Goal: Task Accomplishment & Management: Use online tool/utility

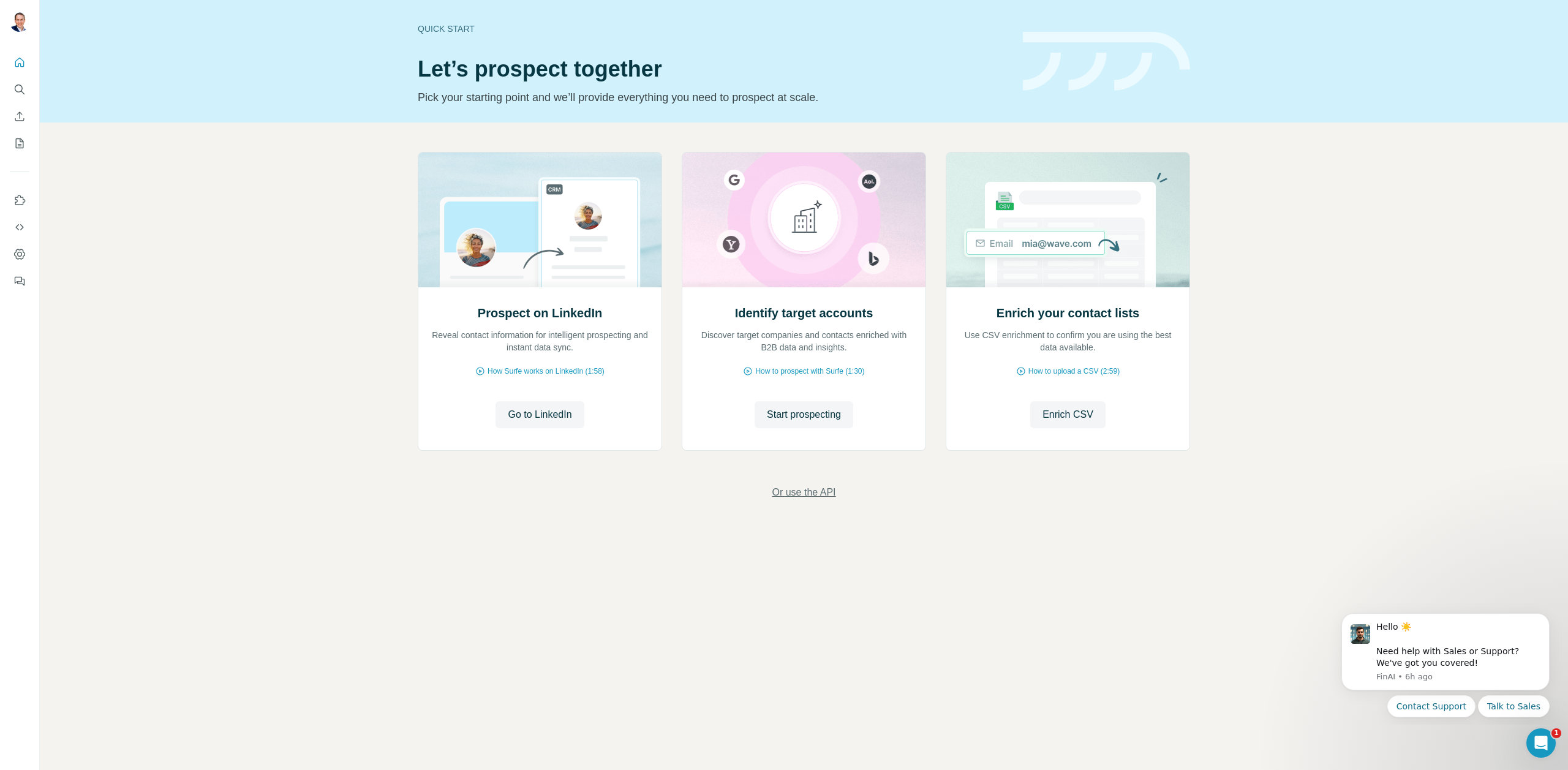
click at [810, 497] on span "Or use the API" at bounding box center [804, 493] width 64 height 15
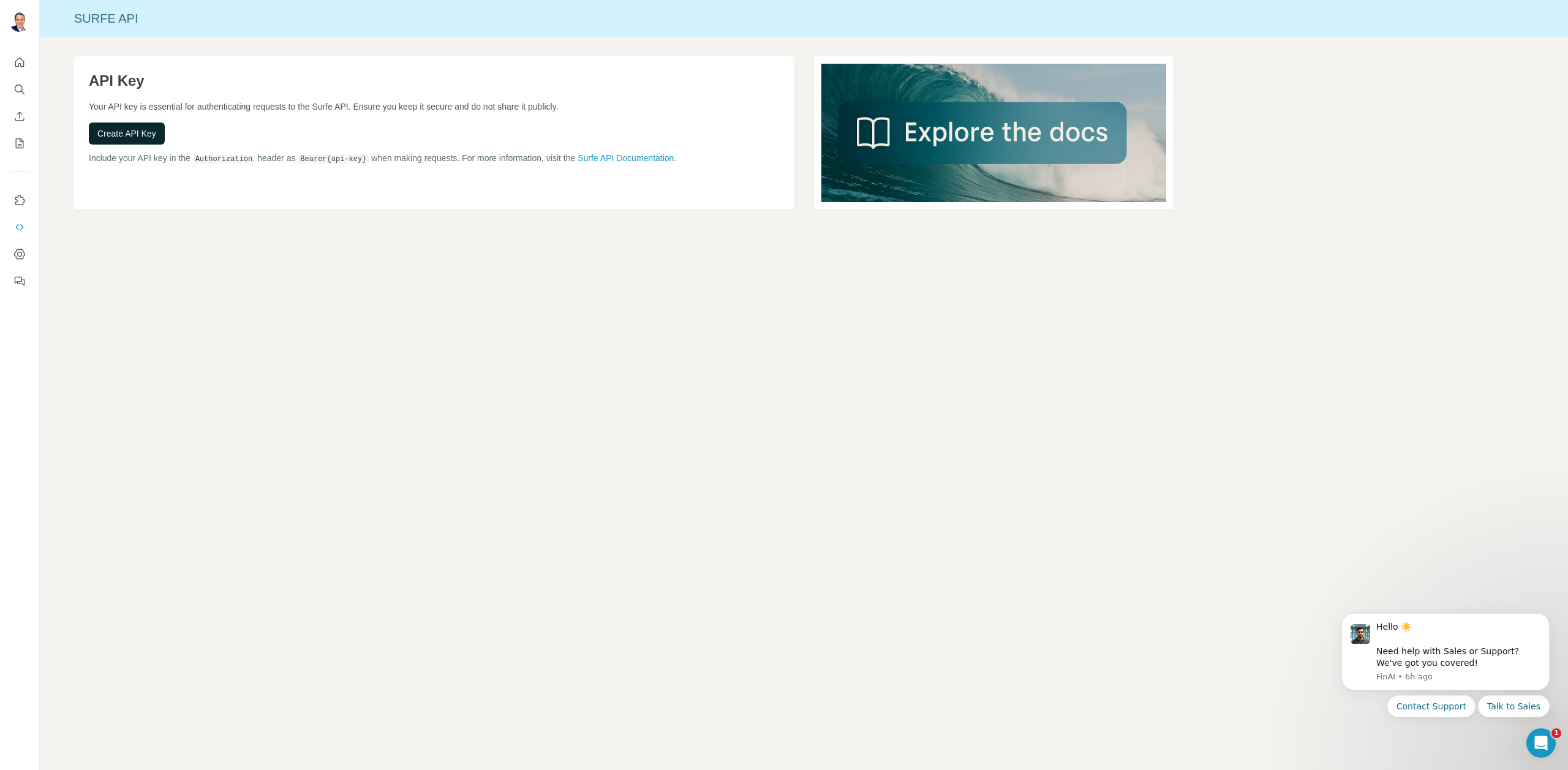
click at [133, 137] on span "Create API Key" at bounding box center [127, 133] width 59 height 12
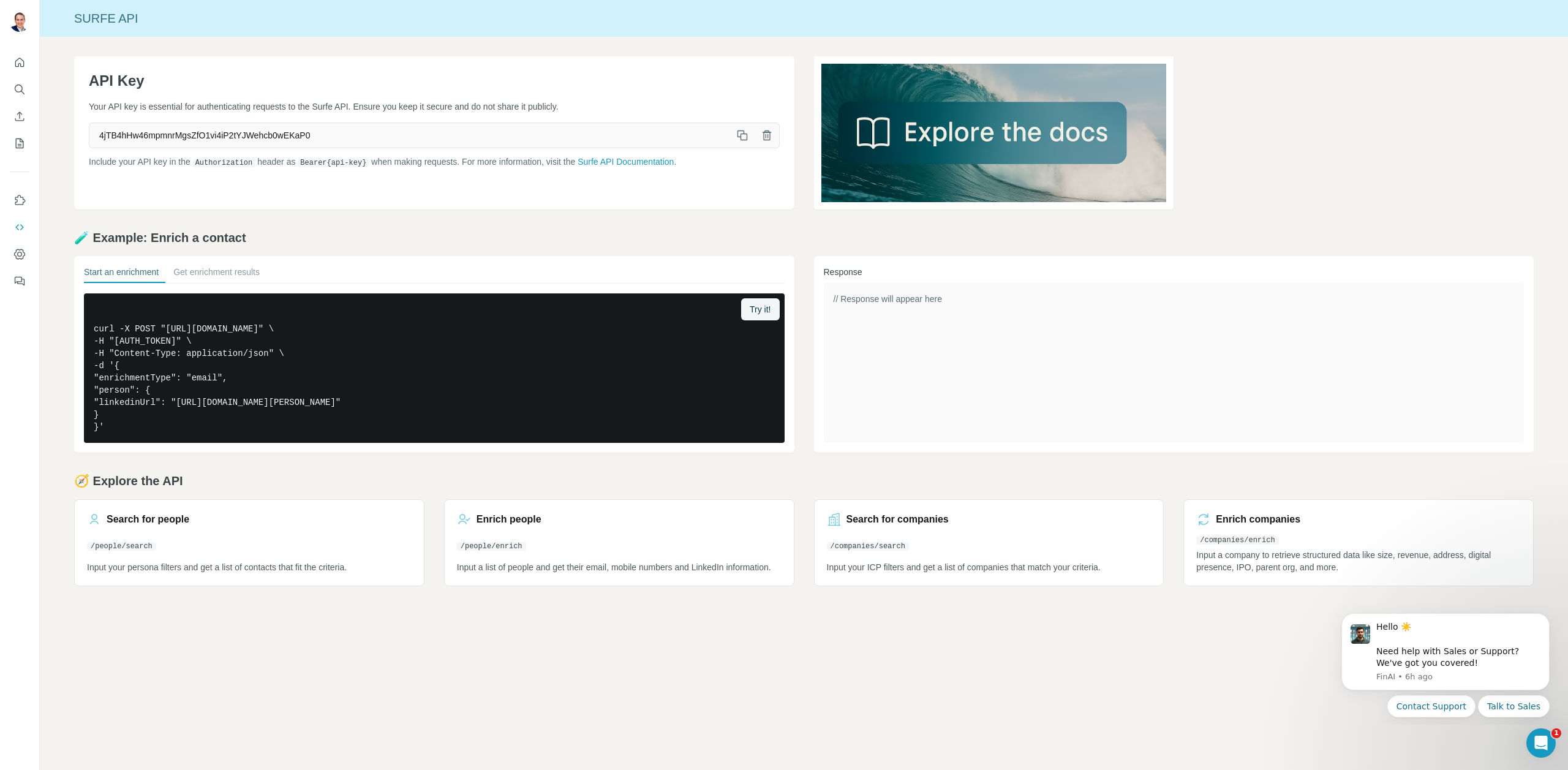
drag, startPoint x: 743, startPoint y: 137, endPoint x: 80, endPoint y: 47, distance: 669.1
click at [80, 47] on div "API Key Your API key is essential for authenticating requests to the Surfe API.…" at bounding box center [804, 321] width 1529 height 569
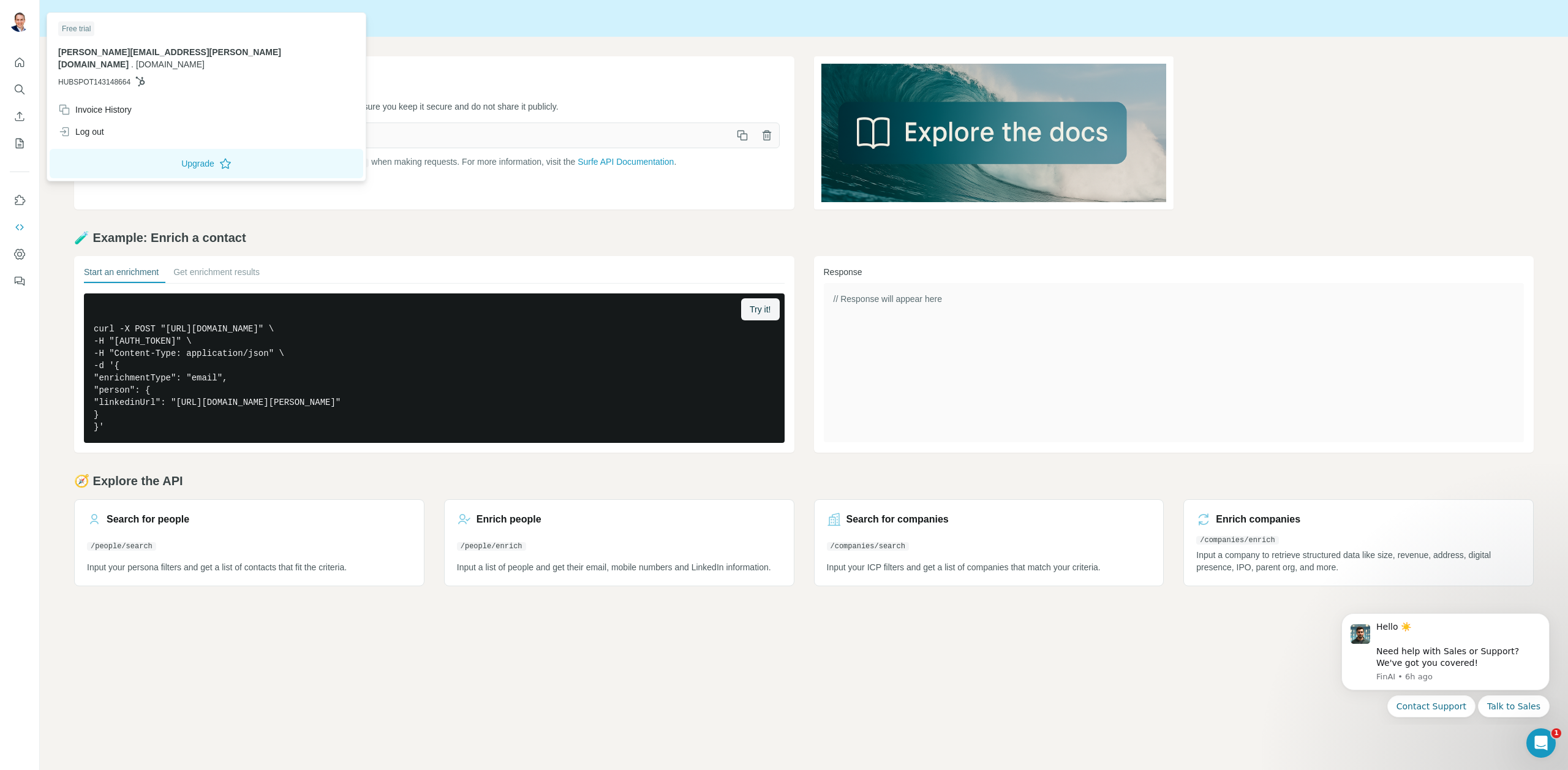
click at [16, 21] on img at bounding box center [20, 22] width 20 height 20
click at [667, 74] on h1 "API Key" at bounding box center [435, 81] width 691 height 20
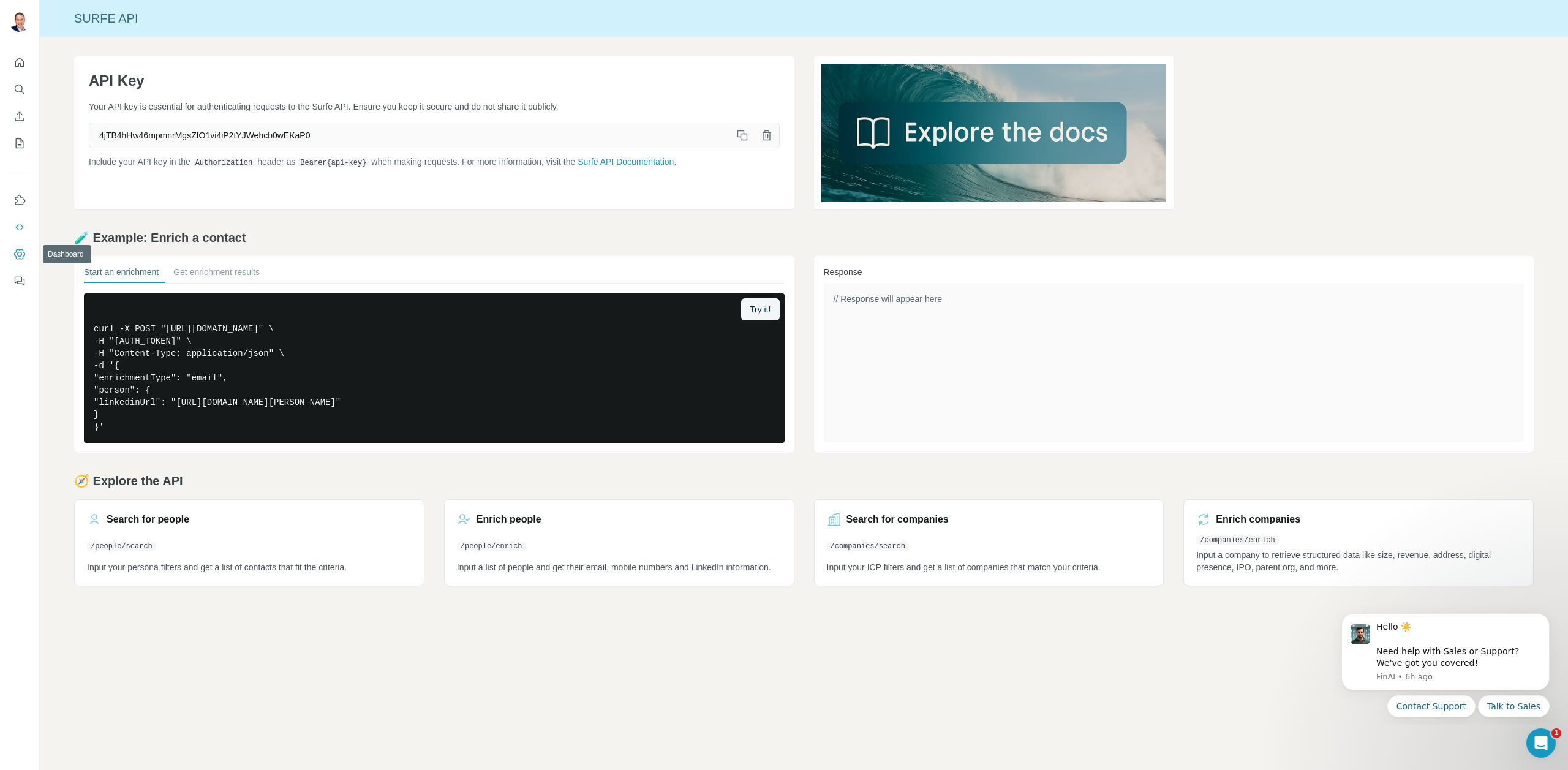
click at [16, 257] on icon "Dashboard" at bounding box center [19, 254] width 12 height 12
